Goal: Entertainment & Leisure: Consume media (video, audio)

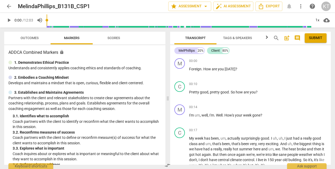
click at [9, 21] on span "play_arrow" at bounding box center [9, 20] width 6 height 6
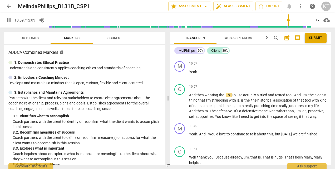
scroll to position [1240, 0]
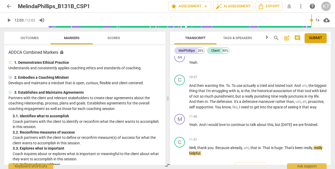
type input "723"
click at [271, 99] on span "punishing" at bounding box center [262, 96] width 17 height 4
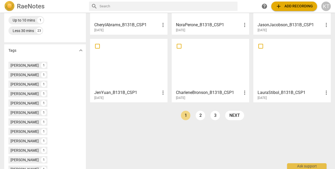
scroll to position [135, 0]
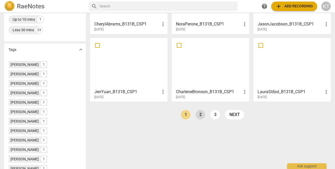
click at [197, 117] on link "2" at bounding box center [199, 114] width 9 height 9
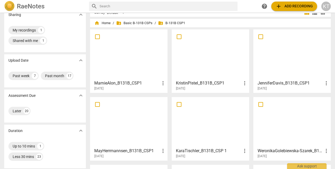
scroll to position [8, 0]
drag, startPoint x: 213, startPoint y: 115, endPoint x: 201, endPoint y: 145, distance: 32.6
click at [201, 145] on div "KaraTischler_B131B_CSP 1 more_vert [DATE]" at bounding box center [210, 128] width 74 height 59
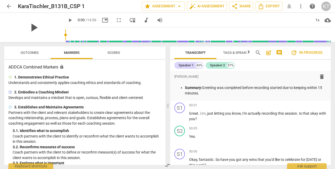
click at [27, 25] on span "play_arrow" at bounding box center [34, 28] width 14 height 14
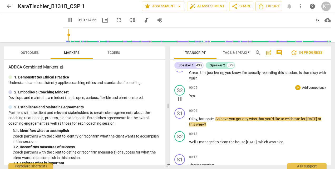
scroll to position [42, 0]
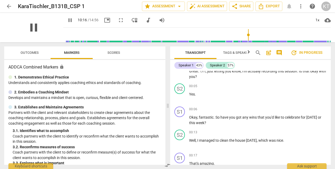
click at [28, 29] on span "pause" at bounding box center [34, 28] width 14 height 14
type input "617"
